Goal: Task Accomplishment & Management: Use online tool/utility

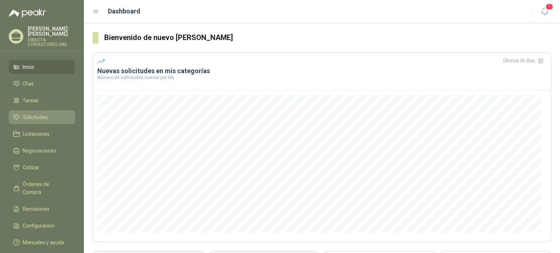
click at [40, 113] on span "Solicitudes" at bounding box center [35, 117] width 25 height 8
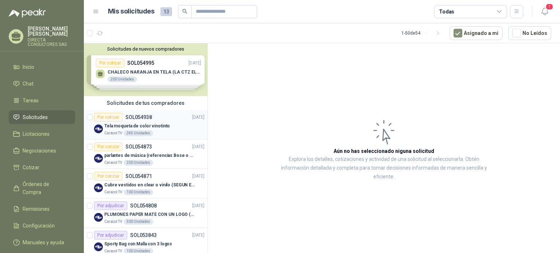
click at [135, 129] on div "Tela moqueta de color vinotinto" at bounding box center [154, 126] width 100 height 9
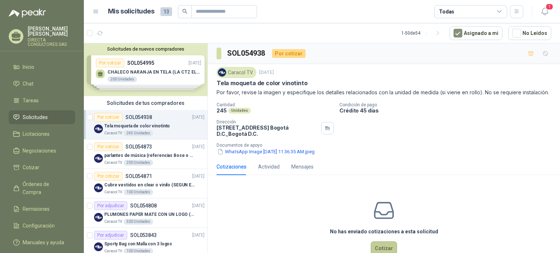
click at [379, 252] on button "Cotizar" at bounding box center [384, 249] width 26 height 14
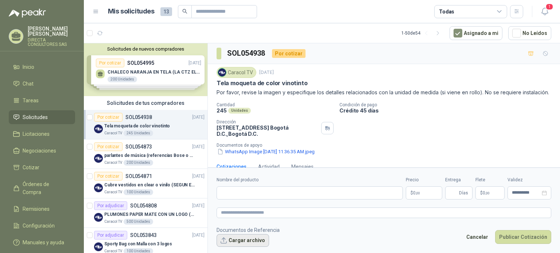
click at [242, 240] on button "Cargar archivo" at bounding box center [242, 240] width 52 height 13
